Goal: Task Accomplishment & Management: Use online tool/utility

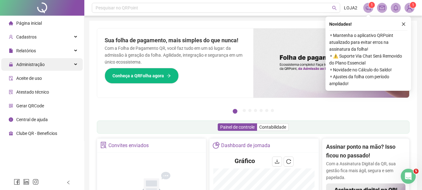
click at [66, 62] on div "Administração" at bounding box center [42, 64] width 82 height 12
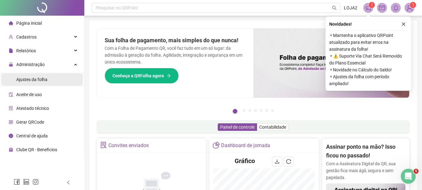
click at [46, 77] on span "Ajustes da folha" at bounding box center [31, 79] width 31 height 5
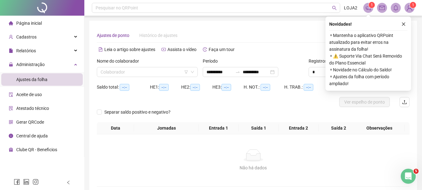
click at [404, 25] on icon "close" at bounding box center [403, 24] width 4 height 4
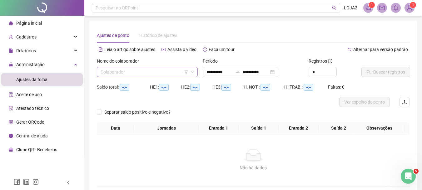
click at [153, 72] on input "search" at bounding box center [145, 71] width 88 height 9
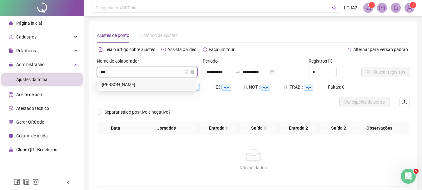
type input "****"
click at [138, 84] on div "[PERSON_NAME]" at bounding box center [147, 84] width 91 height 7
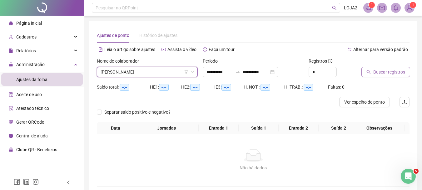
drag, startPoint x: 387, startPoint y: 72, endPoint x: 380, endPoint y: 76, distance: 8.9
click at [383, 77] on div "Buscar registros" at bounding box center [385, 69] width 53 height 24
click at [384, 72] on span "Buscar registros" at bounding box center [389, 71] width 32 height 7
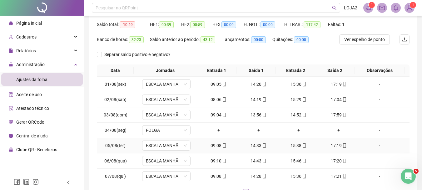
scroll to position [108, 0]
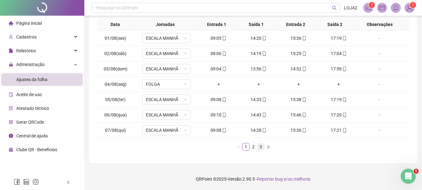
click at [262, 149] on link "3" at bounding box center [260, 146] width 7 height 7
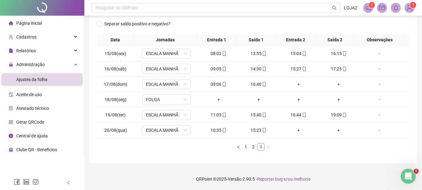
scroll to position [93, 0]
